Goal: Task Accomplishment & Management: Manage account settings

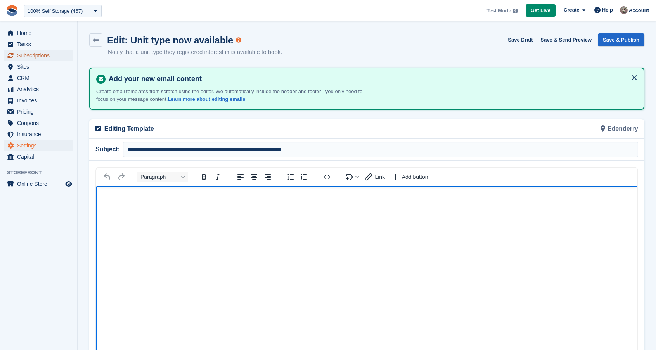
click at [41, 55] on span "Subscriptions" at bounding box center [40, 55] width 47 height 11
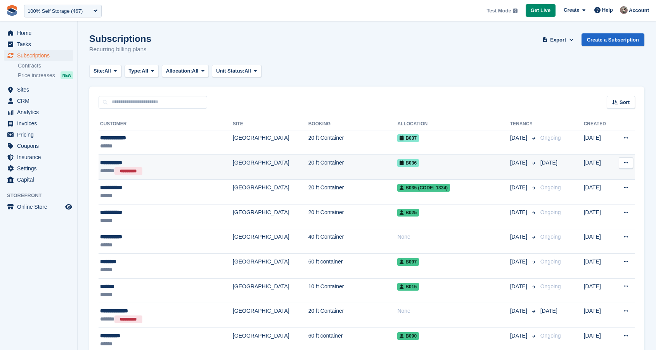
click at [194, 171] on div "****** *********" at bounding box center [149, 171] width 99 height 9
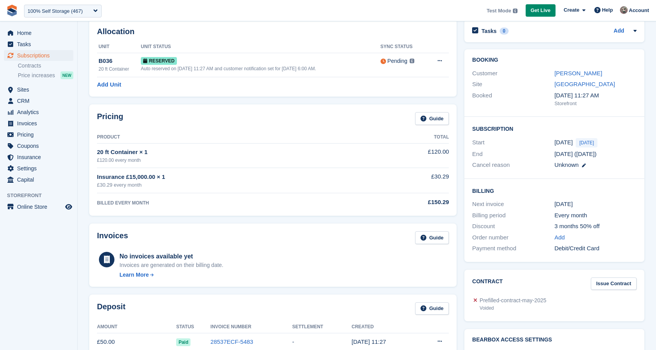
scroll to position [38, 0]
click at [33, 121] on span "Invoices" at bounding box center [40, 123] width 47 height 11
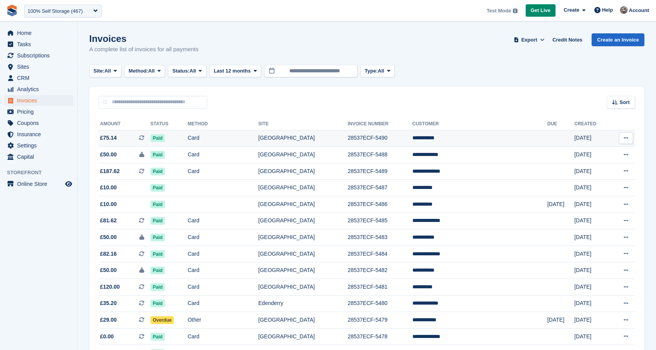
click at [256, 142] on td "Card" at bounding box center [223, 138] width 71 height 17
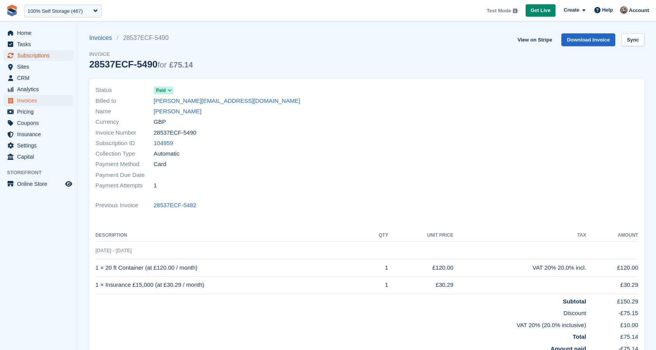
click at [43, 53] on span "Subscriptions" at bounding box center [40, 55] width 47 height 11
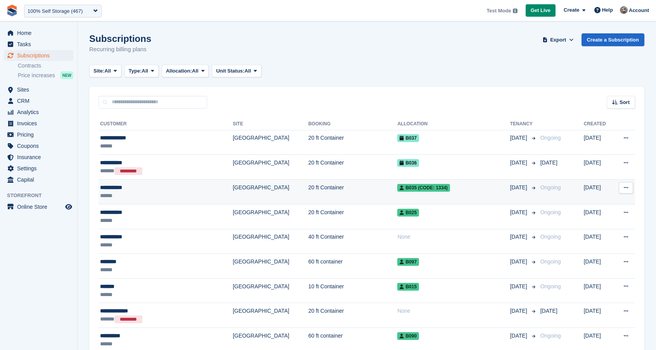
click at [308, 184] on td "20 ft Container" at bounding box center [352, 192] width 89 height 25
